Goal: Feedback & Contribution: Submit feedback/report problem

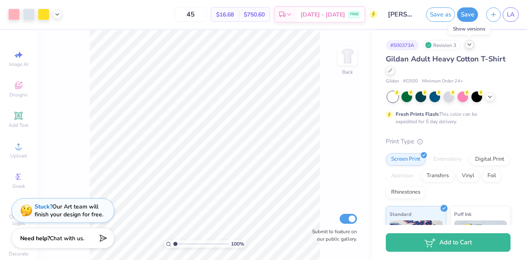
click at [468, 44] on icon at bounding box center [469, 44] width 7 height 7
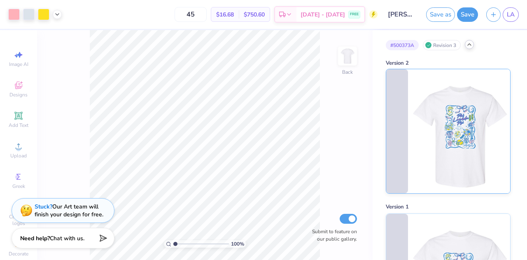
scroll to position [207, 0]
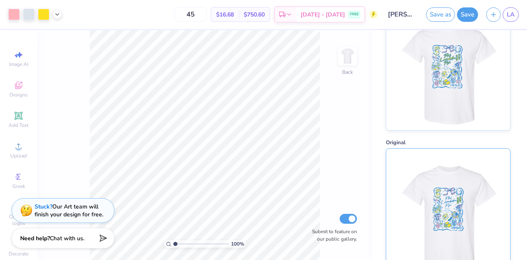
click at [442, 195] on img at bounding box center [448, 211] width 102 height 124
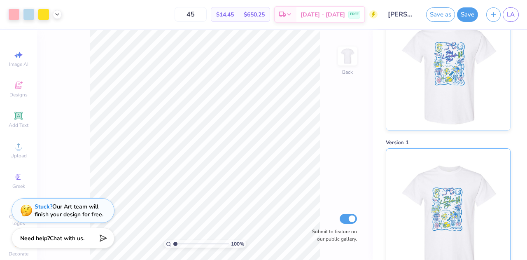
click at [446, 200] on img at bounding box center [448, 211] width 102 height 124
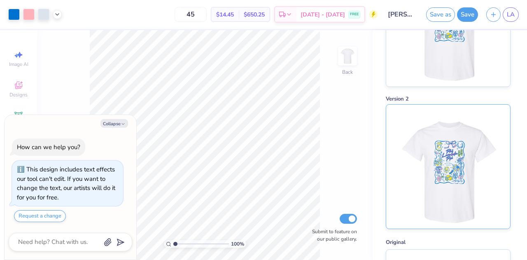
scroll to position [107, 0]
click at [464, 154] on img at bounding box center [448, 167] width 102 height 124
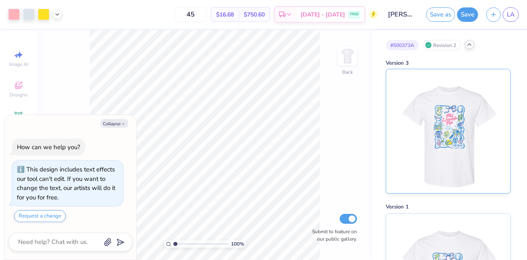
click at [468, 133] on img at bounding box center [448, 131] width 102 height 124
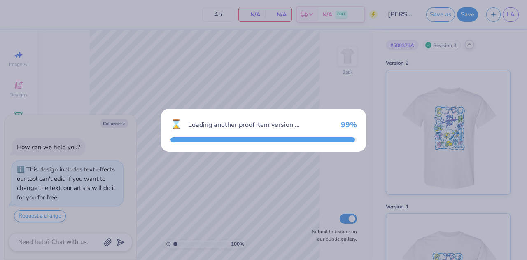
type textarea "x"
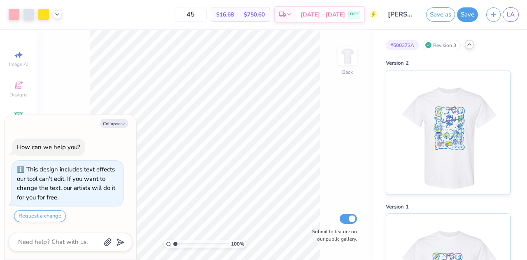
type input "3.52"
type textarea "x"
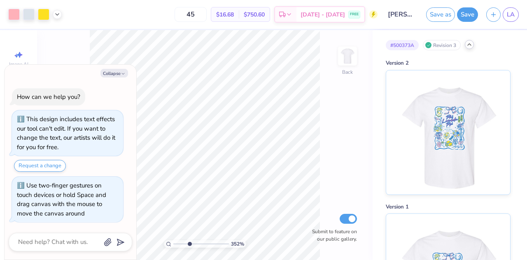
click at [189, 243] on input "range" at bounding box center [201, 243] width 56 height 7
click at [182, 244] on input "range" at bounding box center [201, 243] width 56 height 7
type input "2.10996949275152"
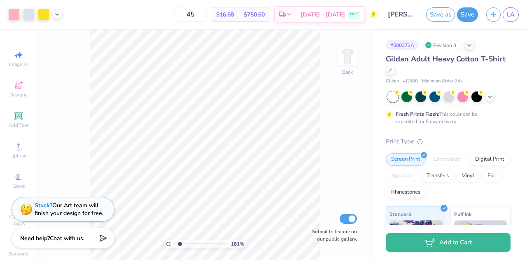
click at [74, 217] on div "Stuck? Our Art team will finish your design for free." at bounding box center [69, 209] width 69 height 16
type input "1.813777405215"
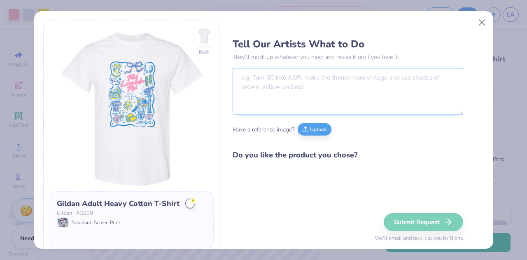
click at [273, 84] on textarea at bounding box center [347, 91] width 230 height 47
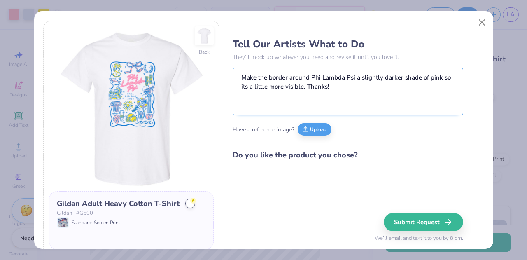
click at [439, 78] on textarea "Make the border around Phi Lambda Psi a slightly darker shade of pink so its a …" at bounding box center [347, 91] width 230 height 47
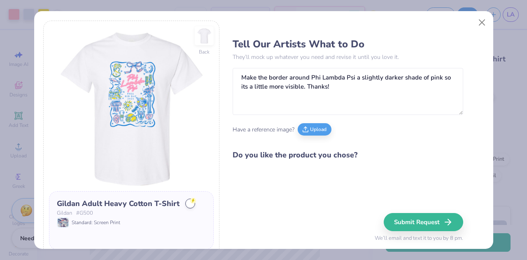
drag, startPoint x: 439, startPoint y: 78, endPoint x: 236, endPoint y: 123, distance: 208.1
click at [236, 123] on div "Have a reference image? Upload" at bounding box center [347, 129] width 230 height 23
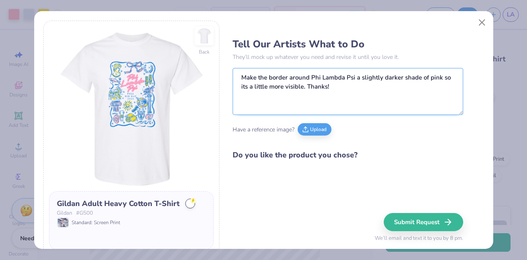
click at [241, 85] on textarea "Make the border around Phi Lambda Psi a slightly darker shade of pink so its a …" at bounding box center [347, 91] width 230 height 47
click at [445, 77] on textarea "Make the border around Phi Lambda Psi a slightly darker shade of pink so it's a…" at bounding box center [347, 91] width 230 height 47
type textarea "Make the border around Phi Lambda Psi a slightly darker shade of pink so it's a…"
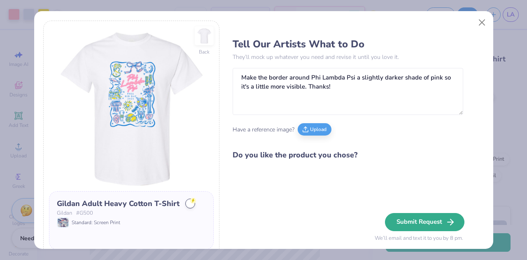
click at [399, 218] on button "Submit Request" at bounding box center [424, 222] width 79 height 18
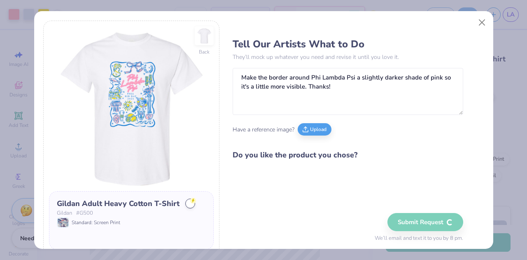
type input "1.813777405215"
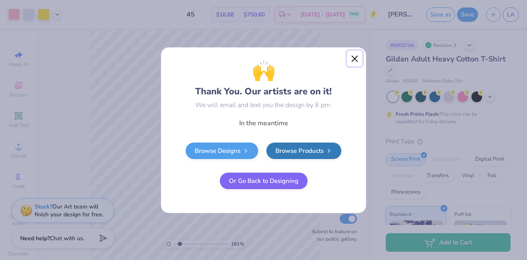
click at [352, 57] on button "Close" at bounding box center [355, 59] width 16 height 16
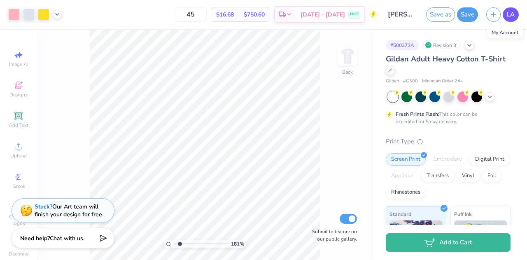
click at [511, 15] on span "LA" at bounding box center [510, 14] width 8 height 9
